Goal: Understand site structure: Understand site structure

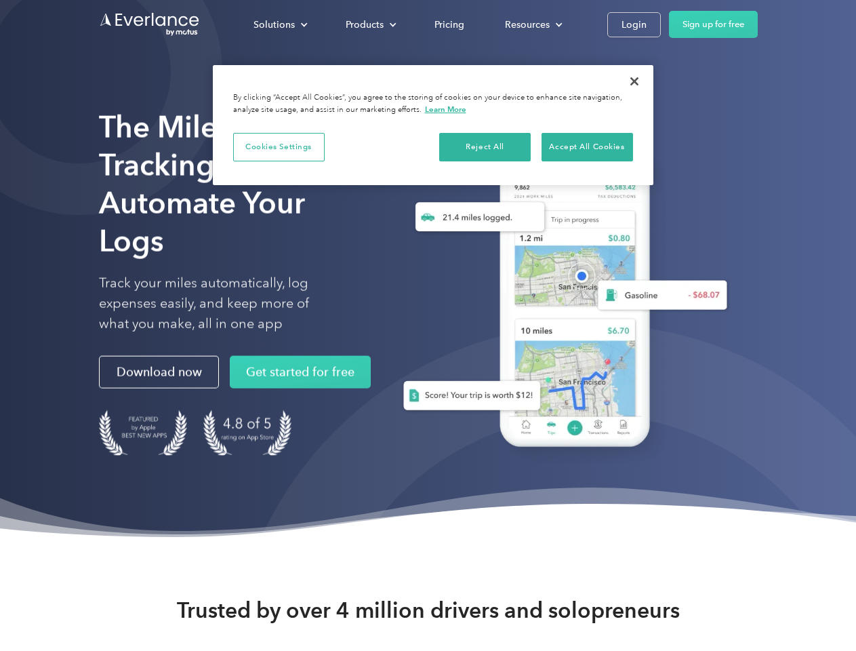
click at [280, 24] on div "Solutions" at bounding box center [273, 24] width 41 height 17
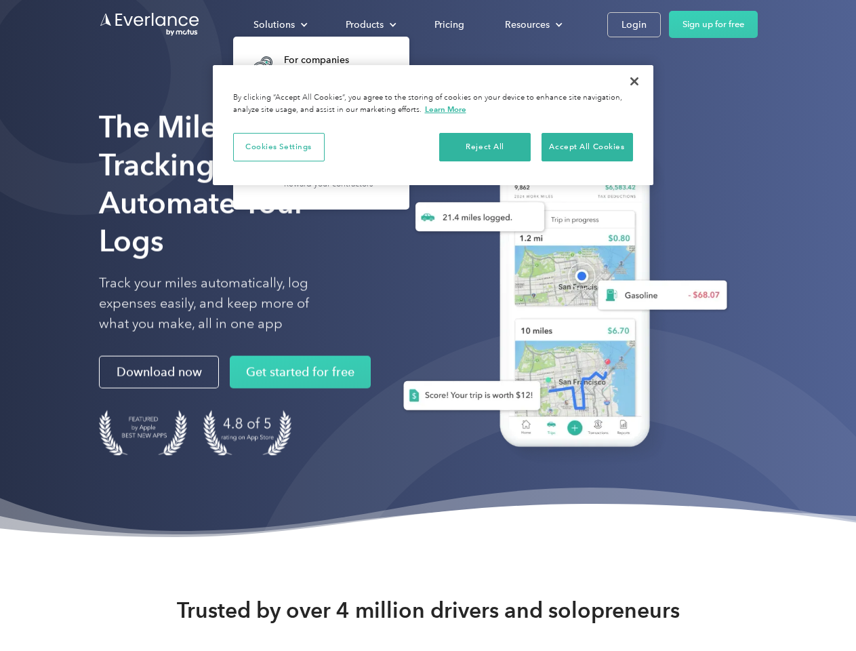
click at [369, 24] on div "Products" at bounding box center [365, 24] width 38 height 17
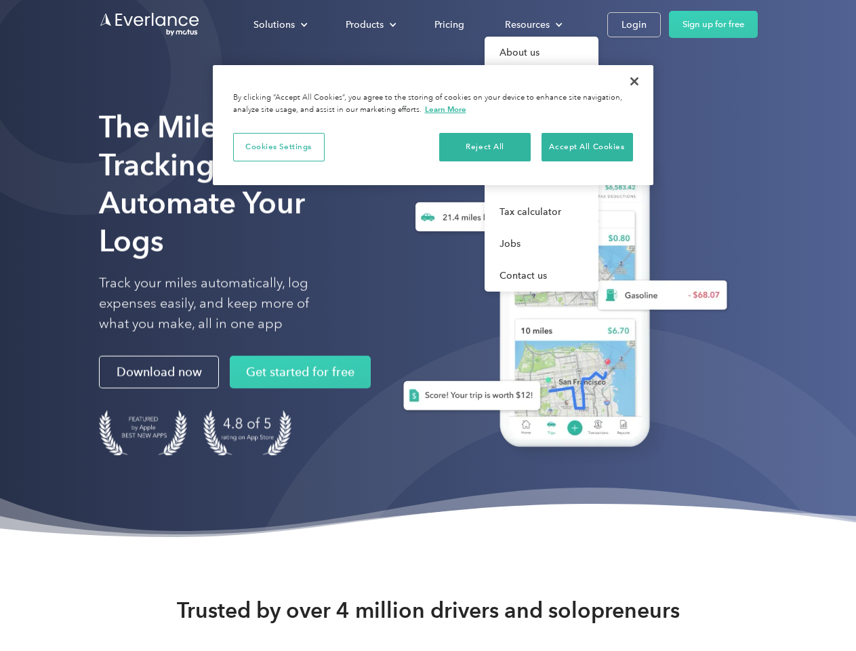
click at [532, 24] on div "Resources" at bounding box center [527, 24] width 45 height 17
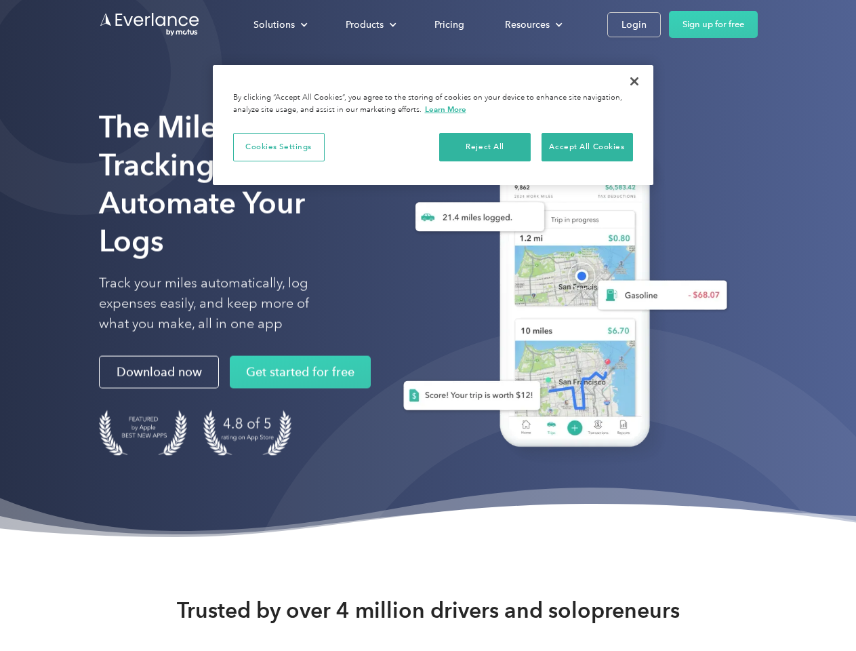
click at [278, 146] on button "Cookies Settings" at bounding box center [278, 147] width 91 height 28
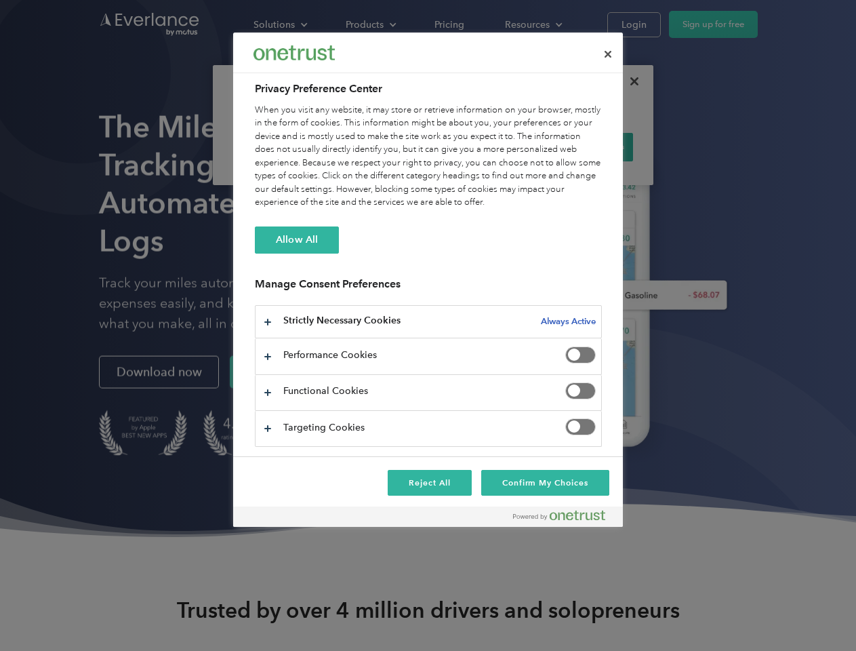
click at [485, 146] on div "When you visit any website, it may store or retrieve information on your browse…" at bounding box center [428, 157] width 347 height 106
click at [587, 146] on div "When you visit any website, it may store or retrieve information on your browse…" at bounding box center [428, 157] width 347 height 106
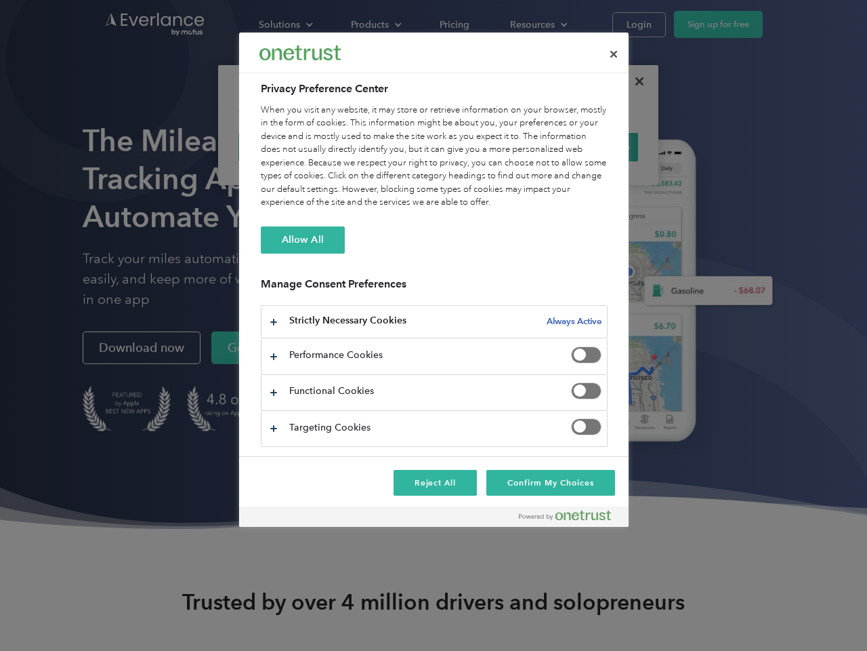
click at [634, 81] on div at bounding box center [433, 325] width 867 height 651
